Goal: Task Accomplishment & Management: Use online tool/utility

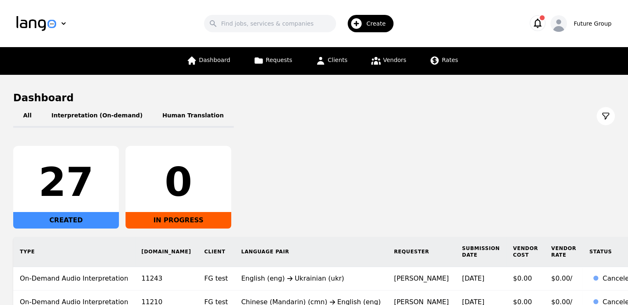
click at [385, 27] on span "Create" at bounding box center [378, 23] width 25 height 8
